Goal: Register for event/course

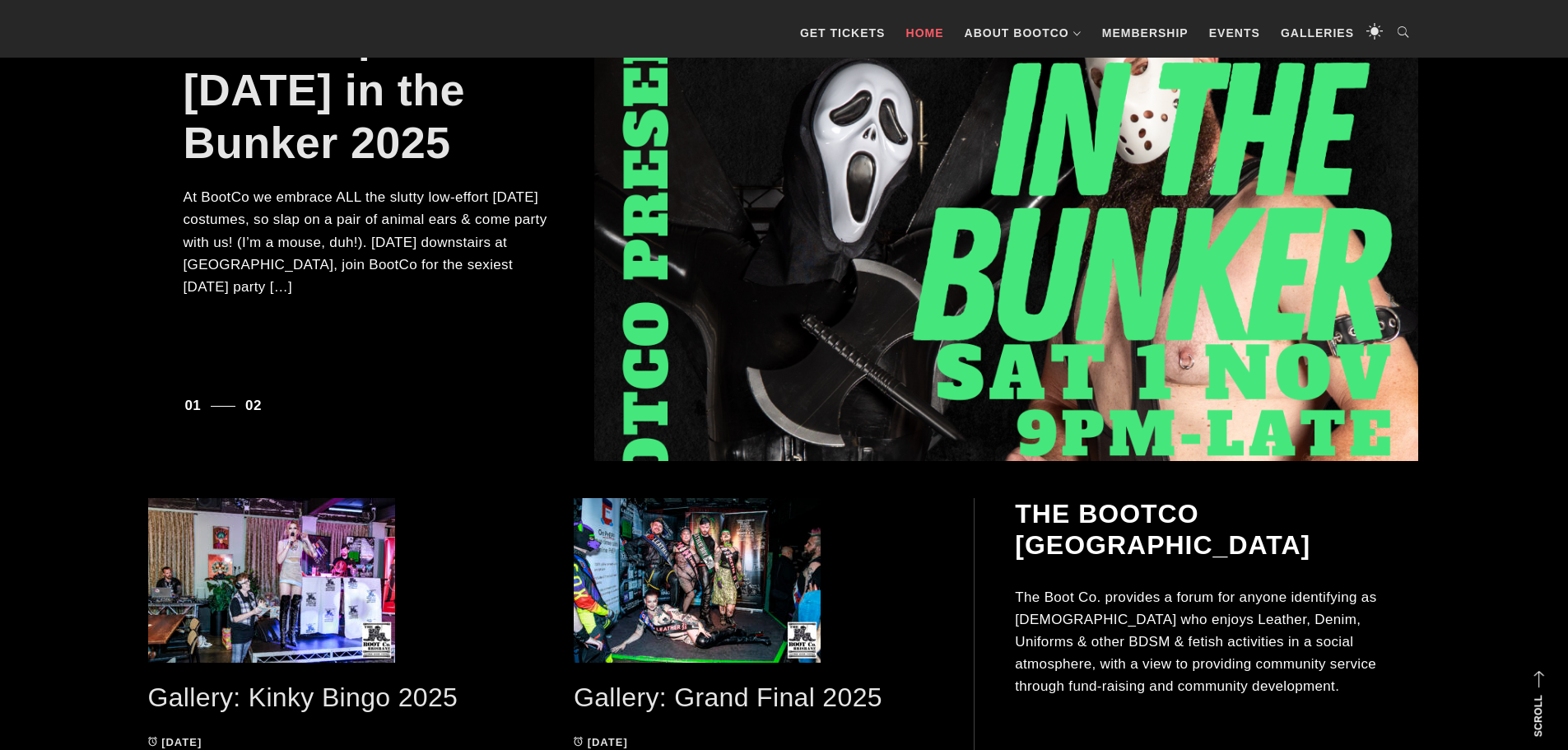
scroll to position [245, 0]
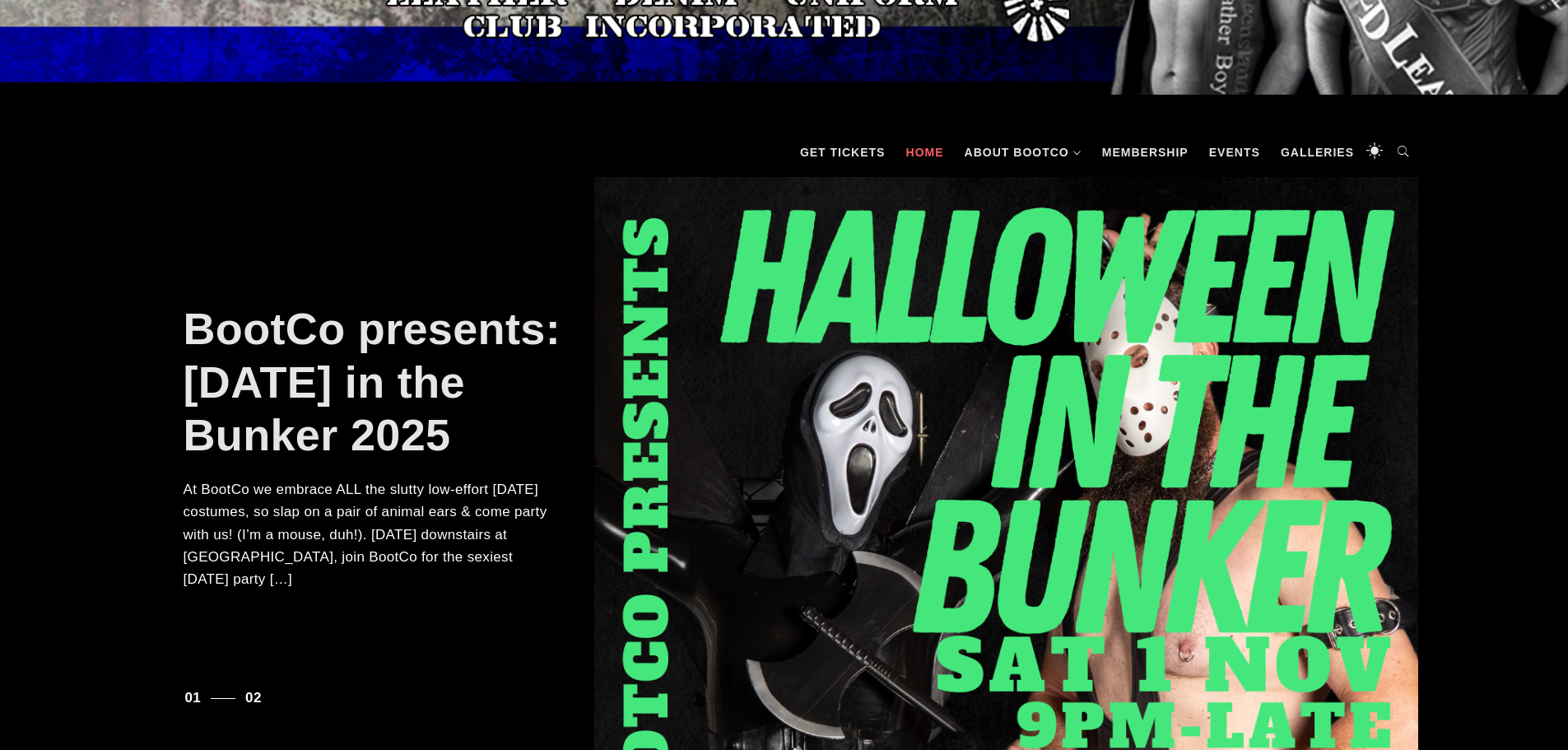
click at [1147, 462] on div at bounding box center [1007, 464] width 824 height 576
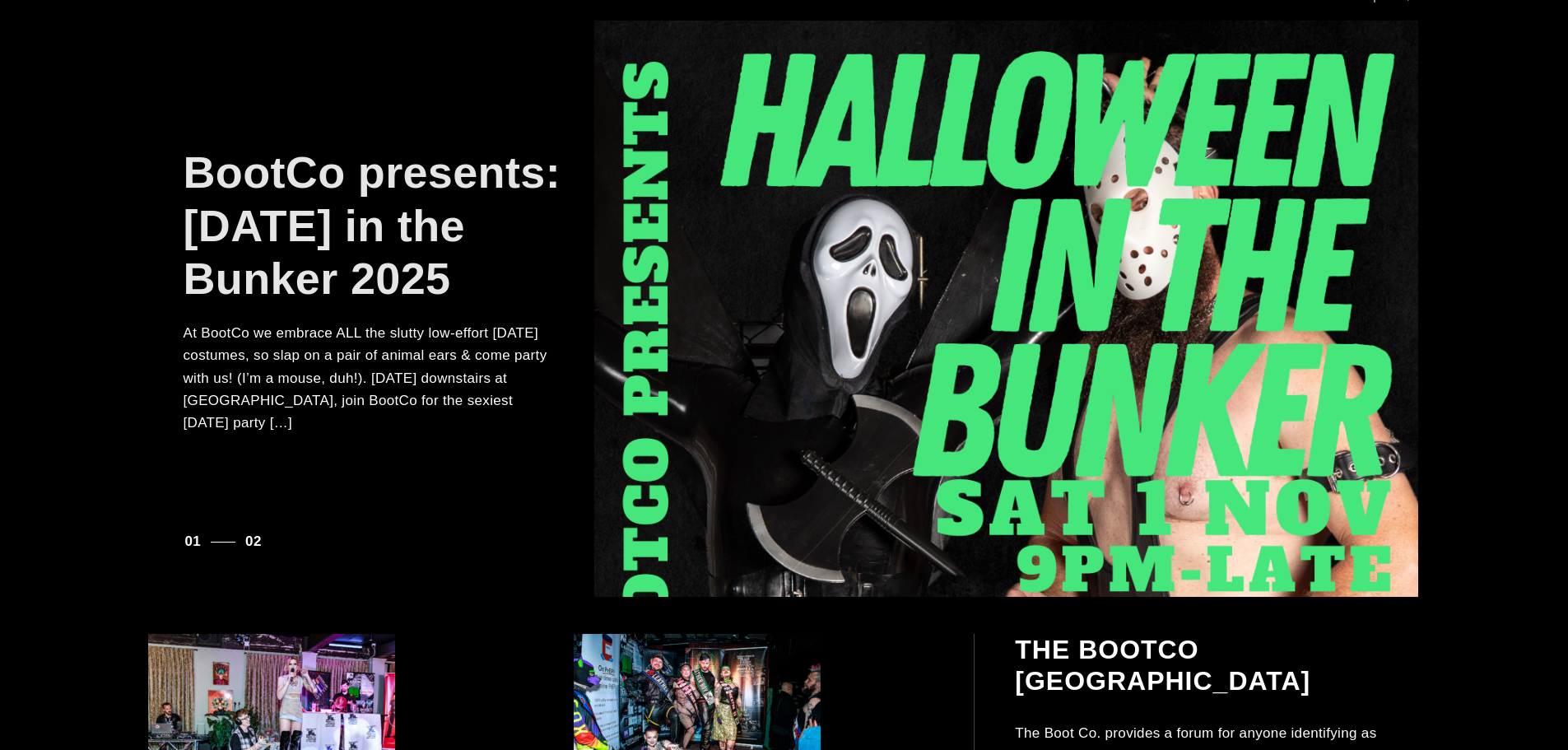
scroll to position [821, 0]
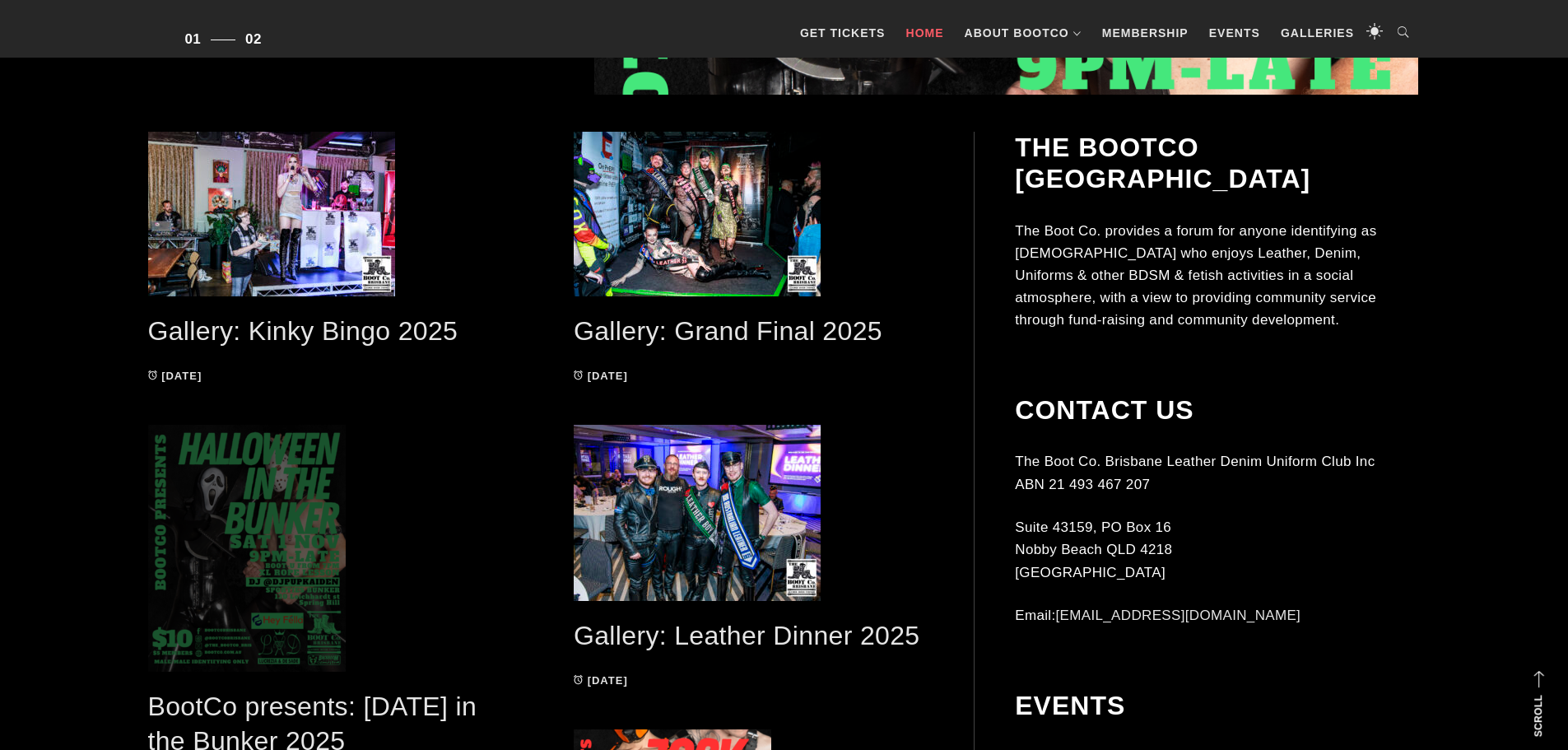
click at [260, 545] on span at bounding box center [329, 549] width 361 height 247
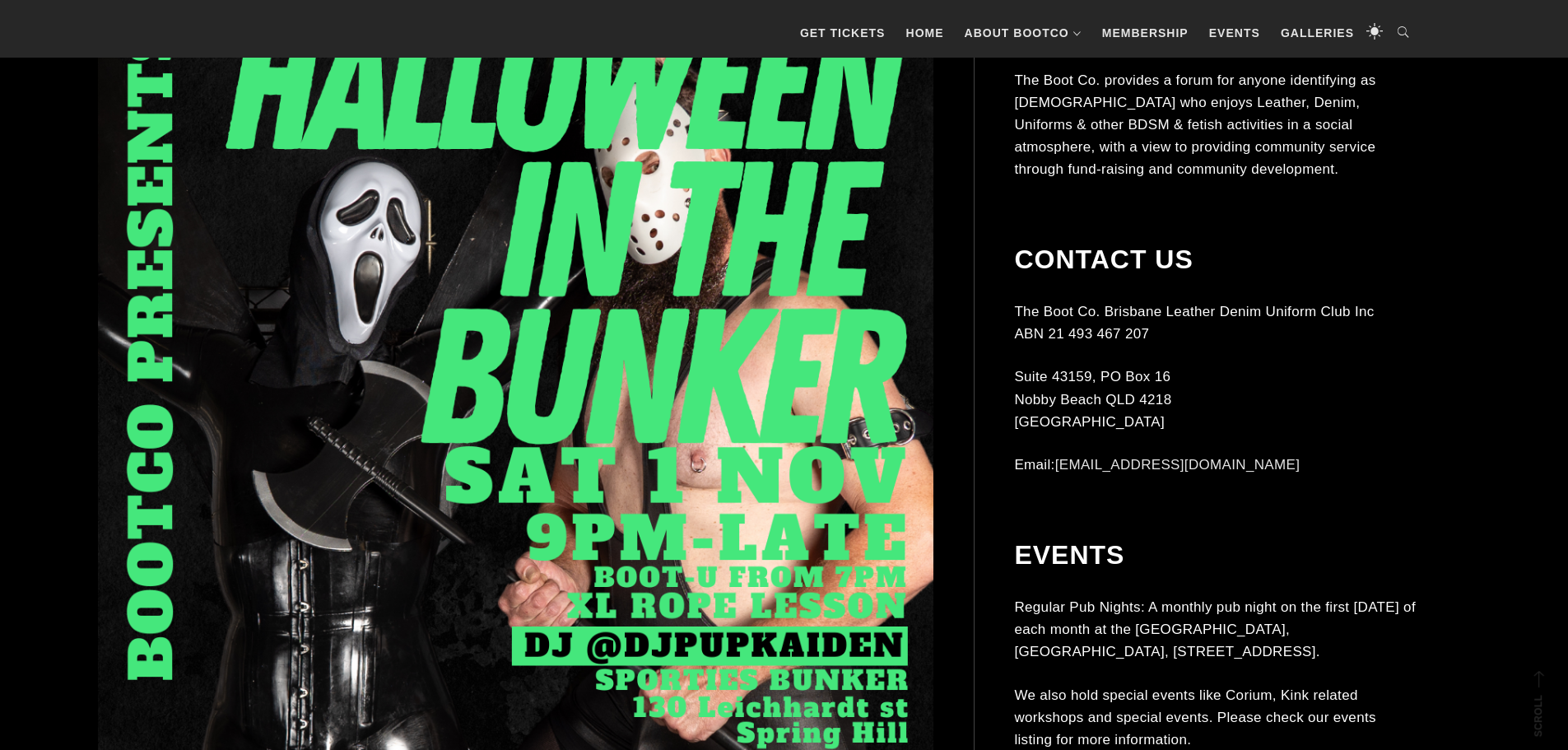
scroll to position [576, 0]
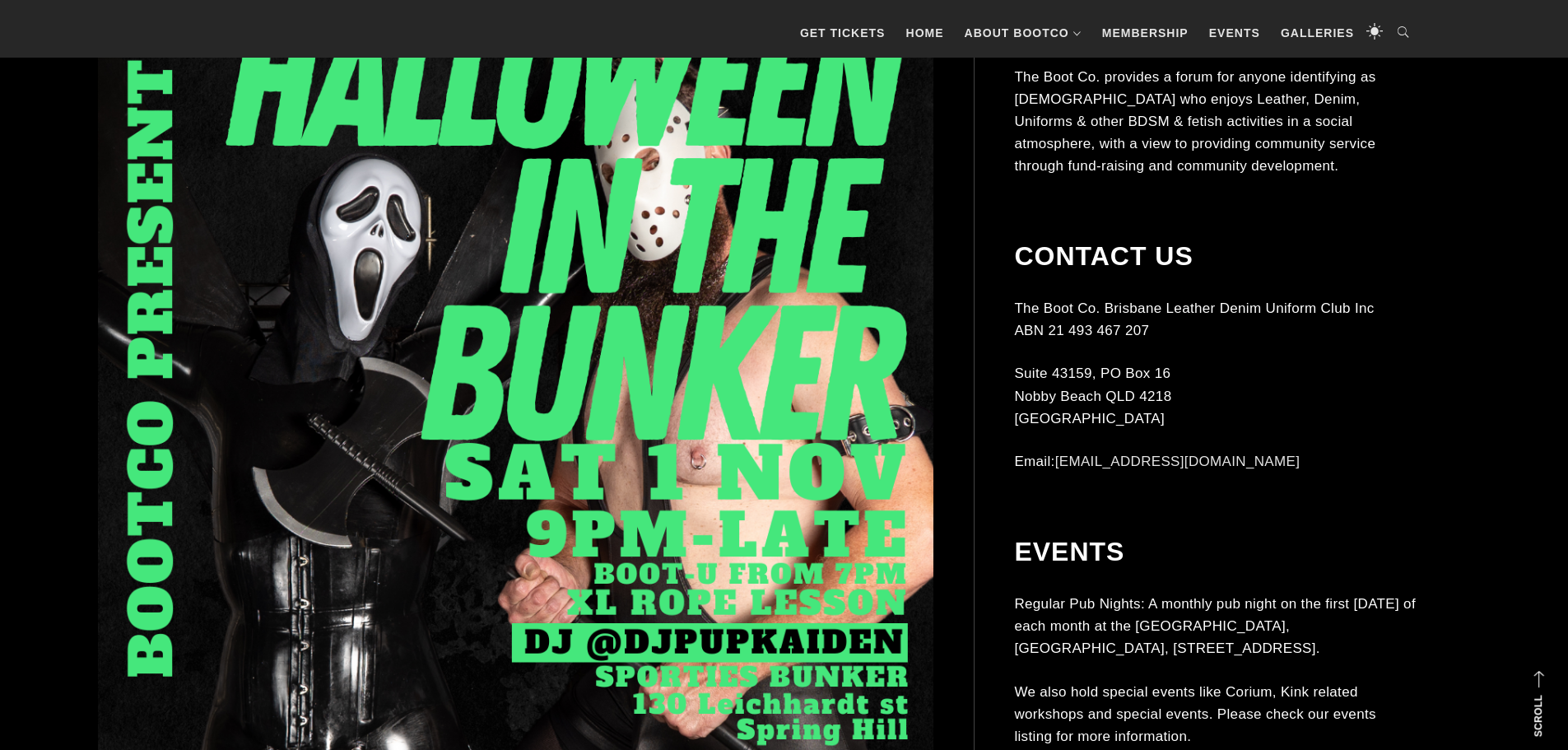
drag, startPoint x: 539, startPoint y: 343, endPoint x: 392, endPoint y: 408, distance: 160.7
click at [390, 408] on img at bounding box center [516, 500] width 835 height 1045
click at [393, 408] on img at bounding box center [516, 500] width 835 height 1045
